Goal: Information Seeking & Learning: Learn about a topic

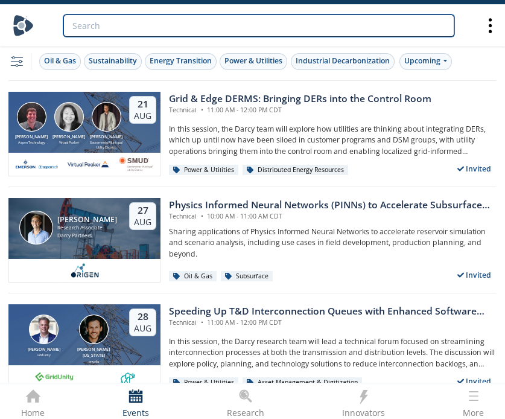
click at [193, 20] on input "search" at bounding box center [258, 25] width 391 height 22
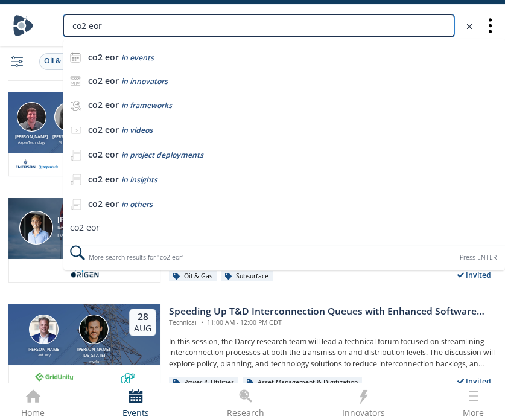
type input "co2 eor"
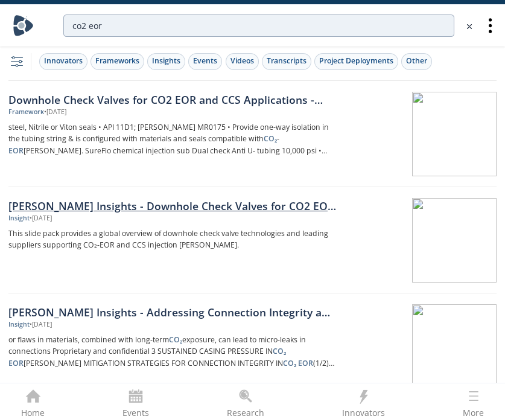
click at [91, 133] on p "steel, Nitrile or Viton seals • API 11D1; NACE MR0175 • Provide one-way isolati…" at bounding box center [172, 139] width 328 height 36
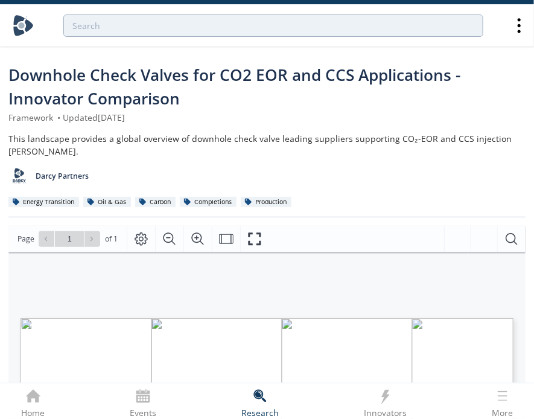
type input "co2 eor"
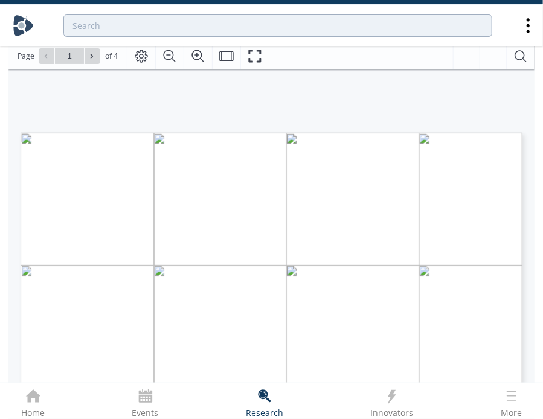
type input "2"
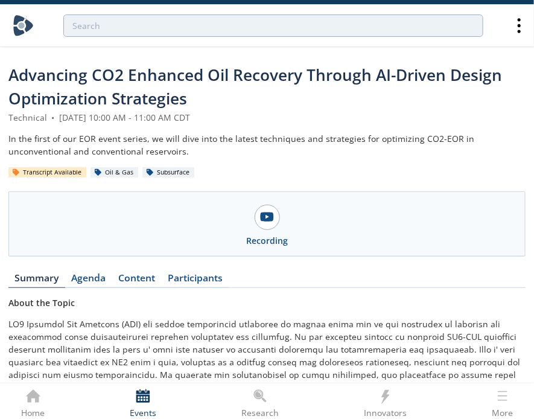
scroll to position [183, 0]
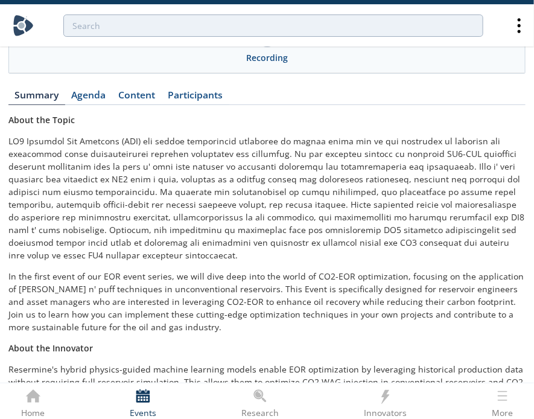
click at [137, 85] on div "Advancing CO2 Enhanced Oil Recovery Through AI-Driven Design Optimization Strat…" at bounding box center [266, 144] width 517 height 529
click at [135, 96] on link "Content" at bounding box center [136, 98] width 49 height 14
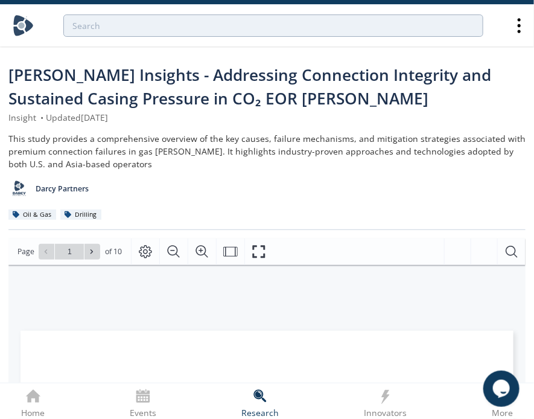
scroll to position [183, 0]
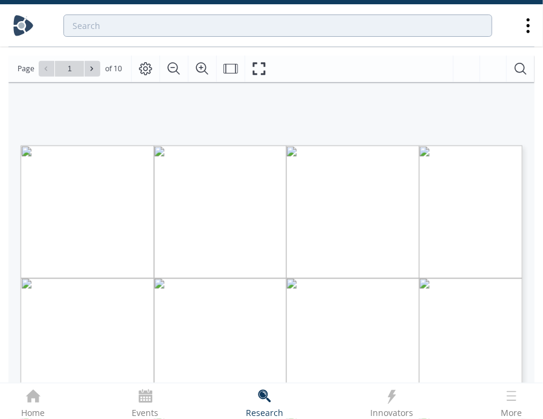
type input "2"
type input "3"
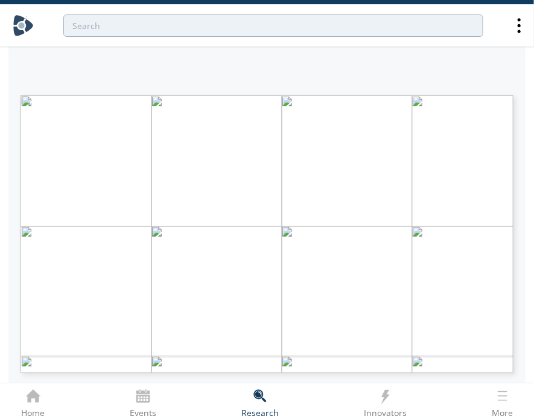
scroll to position [241, 0]
